Goal: Transaction & Acquisition: Book appointment/travel/reservation

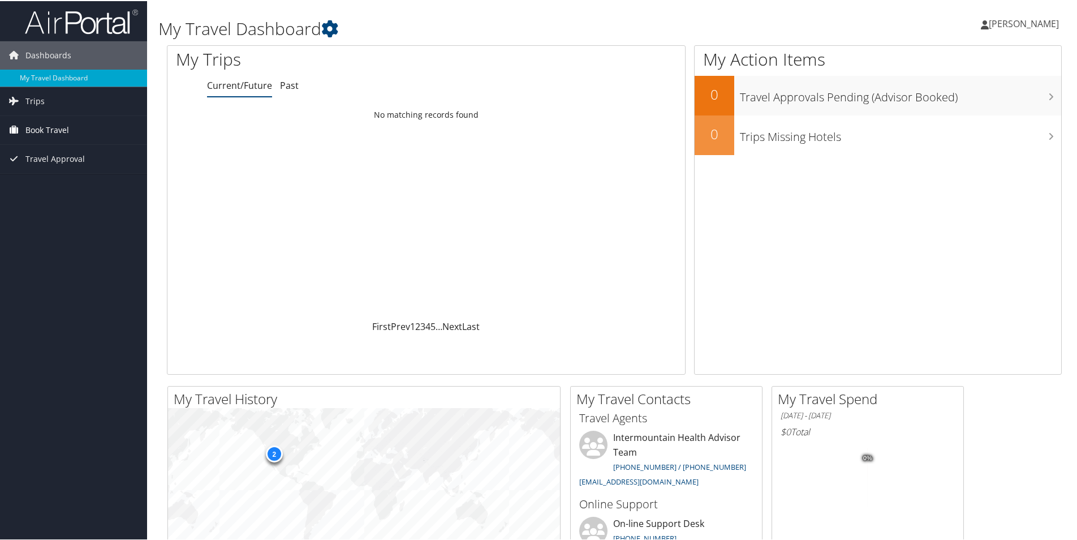
click at [40, 127] on span "Book Travel" at bounding box center [47, 129] width 44 height 28
click at [38, 182] on link "Book/Manage Online Trips" at bounding box center [73, 185] width 147 height 17
click at [44, 133] on span "Book Travel" at bounding box center [47, 129] width 44 height 28
click at [1004, 28] on span "[PERSON_NAME]" at bounding box center [1024, 22] width 70 height 12
click at [941, 190] on link "Sign Out" at bounding box center [994, 184] width 126 height 19
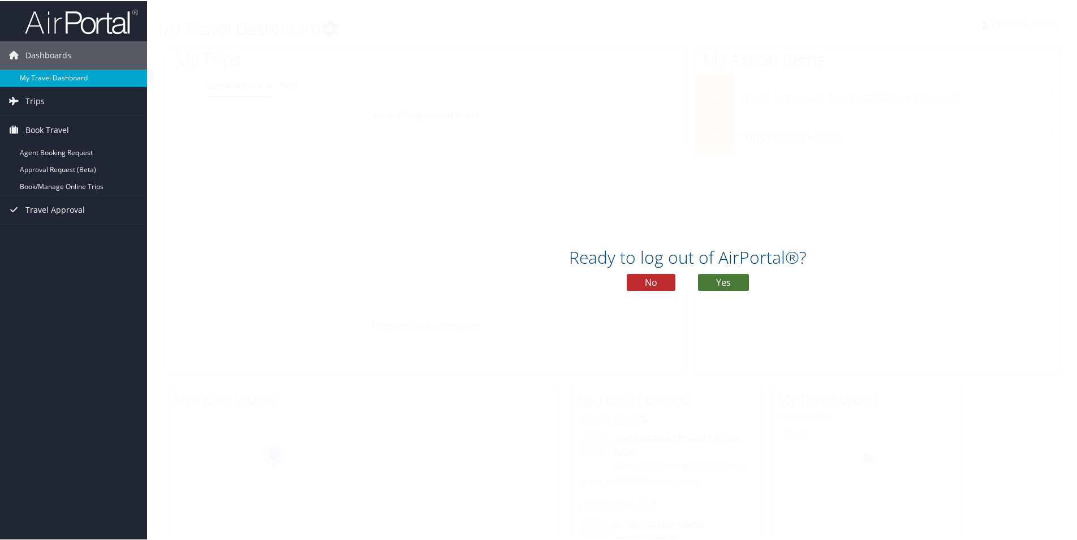
click at [710, 278] on button "Yes" at bounding box center [723, 281] width 51 height 17
